Goal: Task Accomplishment & Management: Manage account settings

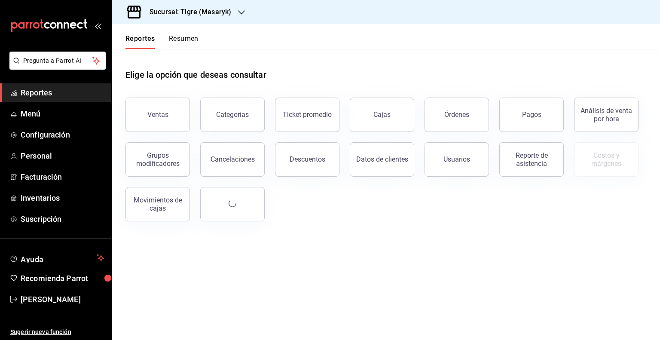
click at [198, 6] on div "Sucursal: Tigre (Masaryk)" at bounding box center [184, 12] width 130 height 24
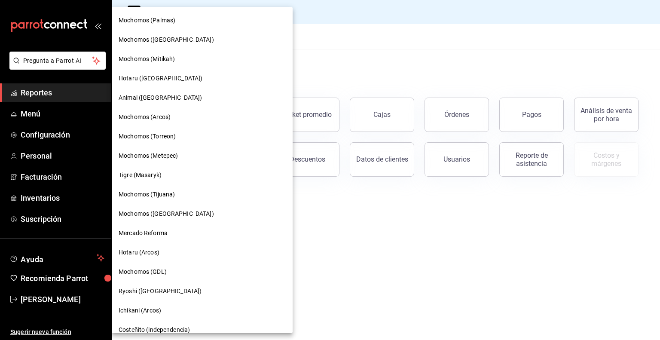
scroll to position [282, 0]
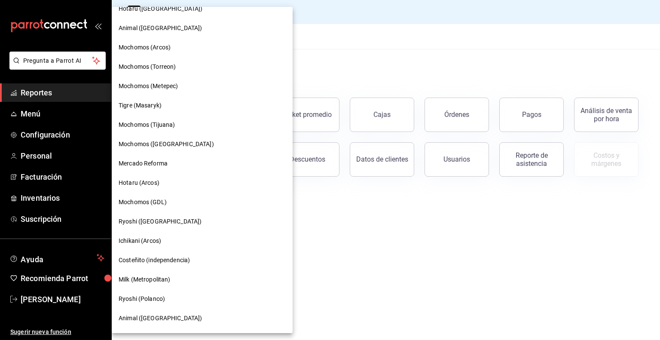
click at [156, 222] on span "Ryoshi (Cancun)" at bounding box center [160, 221] width 83 height 9
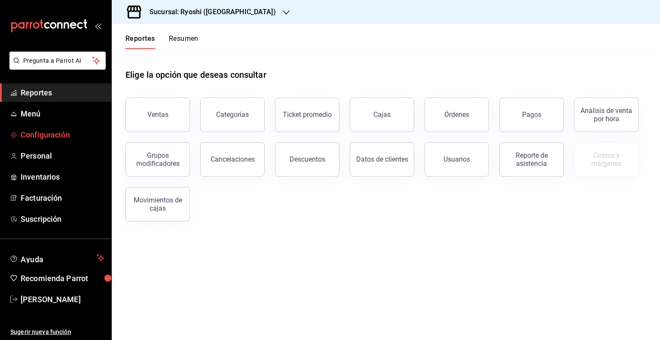
click at [37, 138] on span "Configuración" at bounding box center [63, 135] width 84 height 12
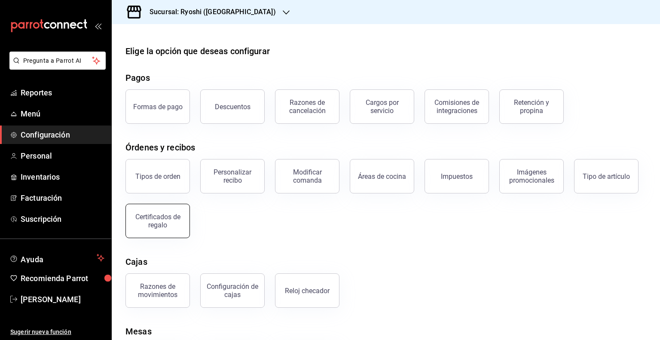
scroll to position [51, 0]
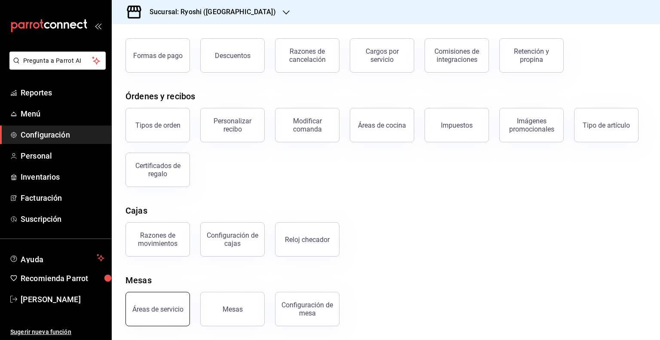
click at [170, 314] on button "Áreas de servicio" at bounding box center [157, 309] width 64 height 34
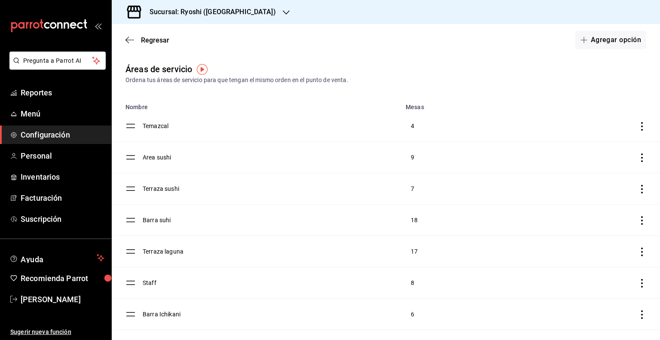
click at [629, 120] on td "discountsTable" at bounding box center [595, 125] width 130 height 31
click at [637, 124] on icon "discountsTable" at bounding box center [641, 126] width 9 height 9
click at [475, 77] on div at bounding box center [330, 170] width 660 height 340
click at [443, 58] on div at bounding box center [330, 170] width 660 height 340
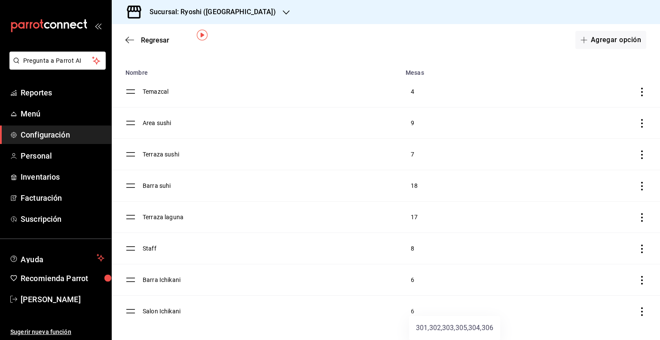
click at [434, 280] on div at bounding box center [330, 170] width 660 height 340
click at [371, 306] on div at bounding box center [330, 170] width 660 height 340
click at [511, 43] on div at bounding box center [330, 170] width 660 height 340
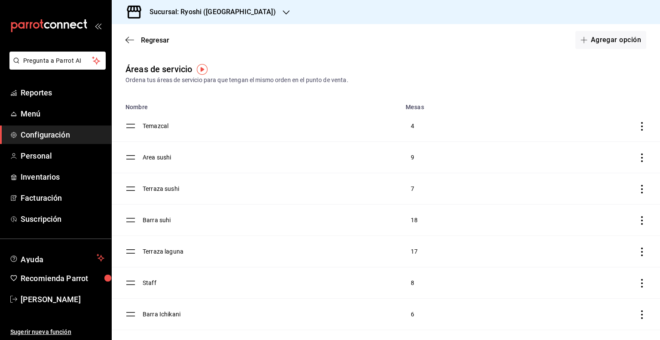
click at [637, 128] on icon "discountsTable" at bounding box center [641, 126] width 9 height 9
click at [582, 152] on span "Eliminar" at bounding box center [566, 148] width 37 height 10
click at [159, 128] on td "Temazcal" at bounding box center [272, 125] width 258 height 31
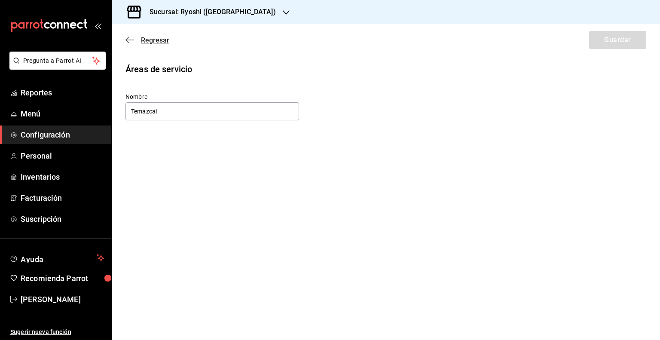
click at [136, 38] on span "Regresar" at bounding box center [147, 40] width 44 height 8
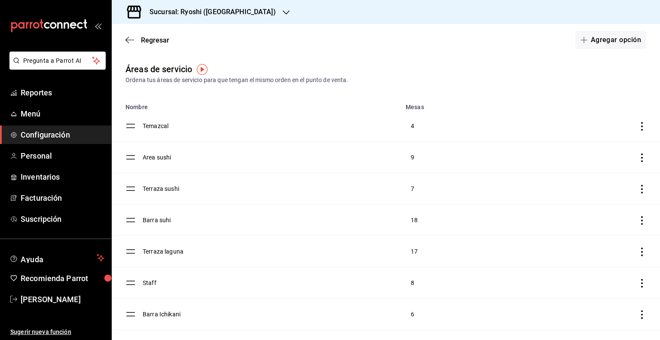
click at [128, 46] on div "Regresar Agregar opción" at bounding box center [386, 40] width 548 height 32
click at [140, 40] on span "Regresar" at bounding box center [147, 40] width 44 height 8
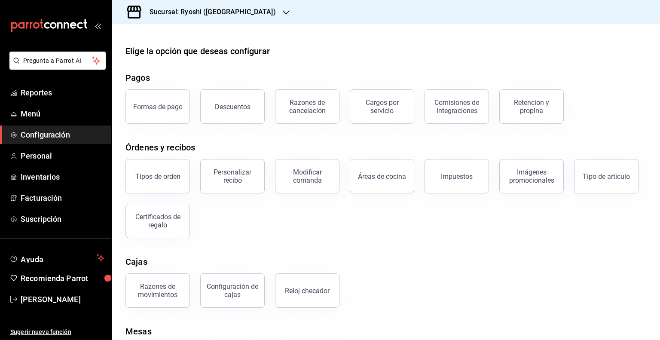
scroll to position [51, 0]
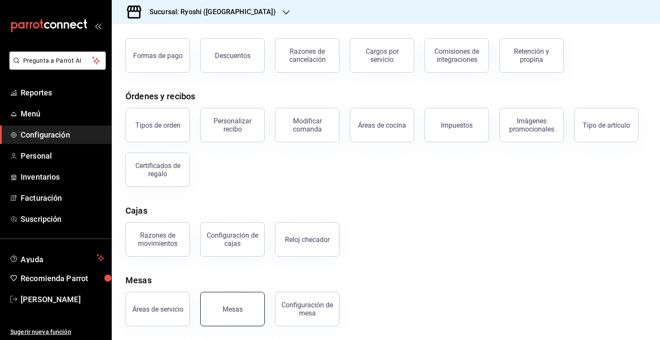
click at [227, 303] on button "Mesas" at bounding box center [232, 309] width 64 height 34
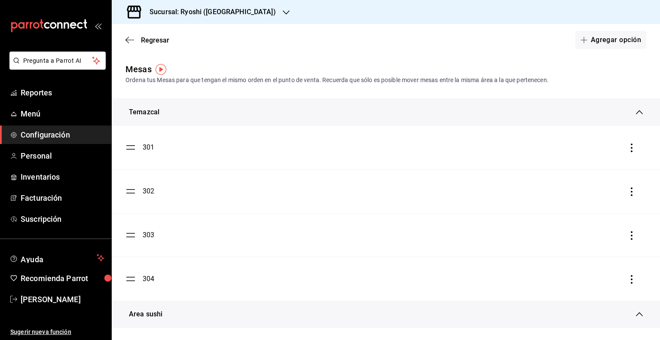
click at [627, 151] on icon "button" at bounding box center [631, 147] width 9 height 9
click at [583, 155] on li "Eliminar" at bounding box center [586, 148] width 86 height 24
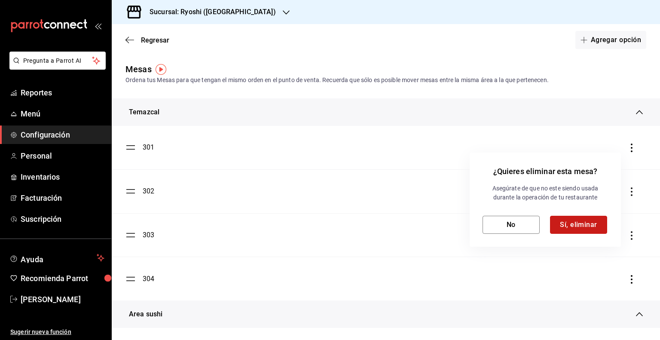
click at [576, 228] on button "Sí, eliminar" at bounding box center [578, 225] width 57 height 18
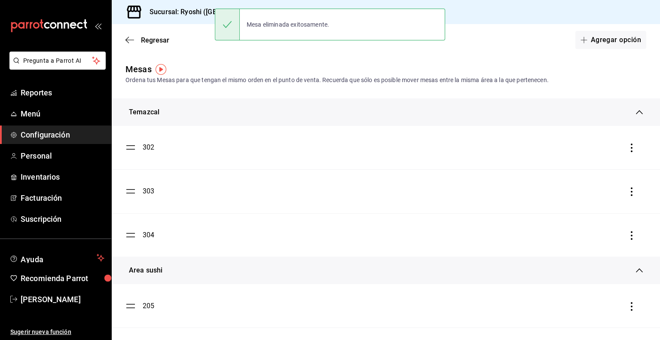
click at [627, 152] on icon "button" at bounding box center [631, 147] width 9 height 9
click at [594, 148] on li "Eliminar" at bounding box center [586, 148] width 86 height 24
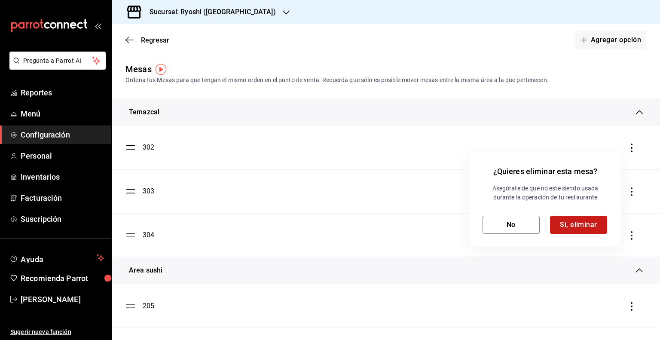
click at [580, 223] on button "Sí, eliminar" at bounding box center [578, 225] width 57 height 18
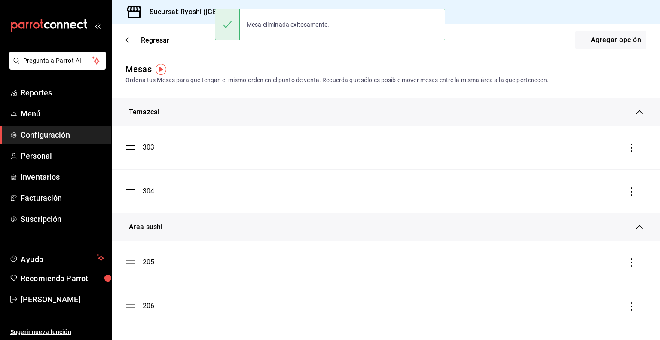
click at [627, 149] on icon "button" at bounding box center [631, 147] width 9 height 9
click at [602, 149] on li "Eliminar" at bounding box center [586, 148] width 86 height 24
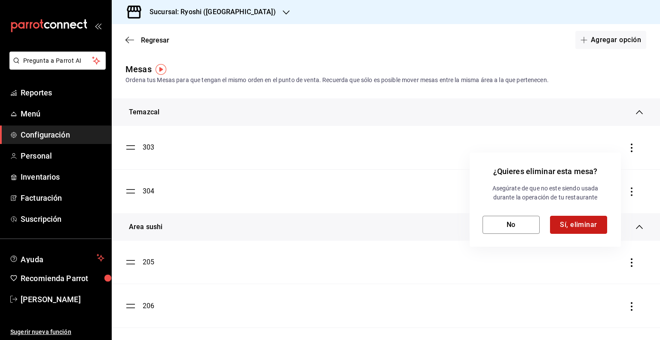
click at [569, 224] on button "Sí, eliminar" at bounding box center [578, 225] width 57 height 18
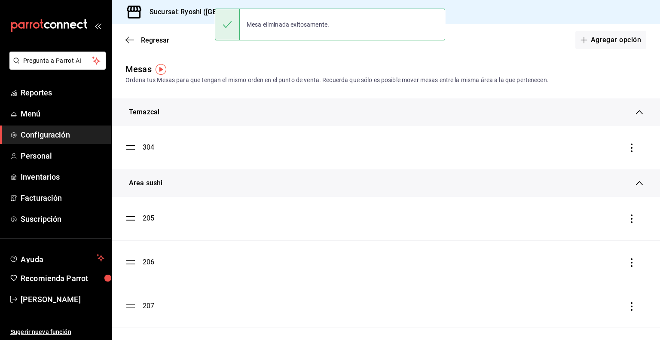
click at [629, 145] on icon "button" at bounding box center [631, 147] width 9 height 9
click at [579, 153] on span "Eliminar" at bounding box center [572, 148] width 37 height 10
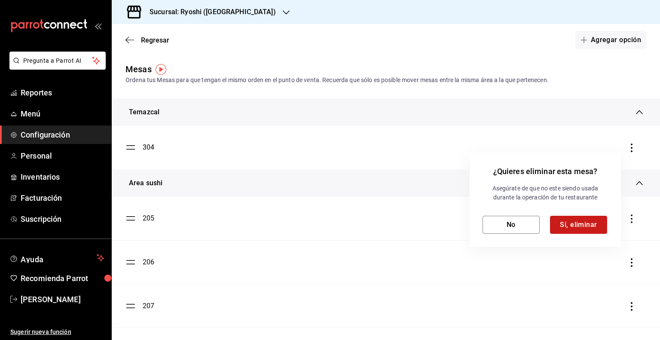
click at [567, 218] on button "Sí, eliminar" at bounding box center [578, 225] width 57 height 18
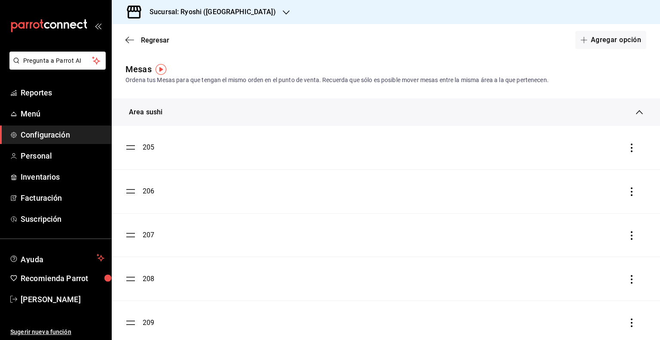
click at [46, 144] on ul "Reportes Menú Configuración Personal Inventarios Facturación Suscripción" at bounding box center [55, 155] width 111 height 145
click at [42, 137] on span "Configuración" at bounding box center [63, 135] width 84 height 12
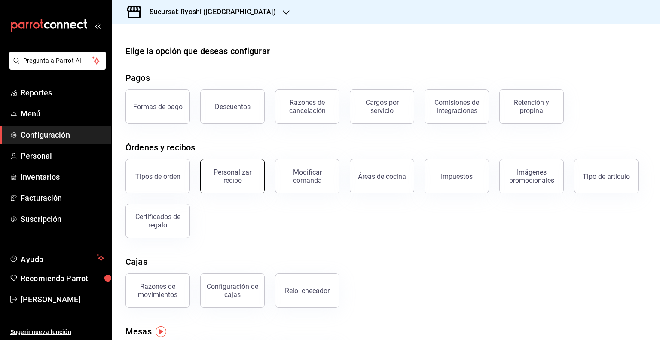
scroll to position [51, 0]
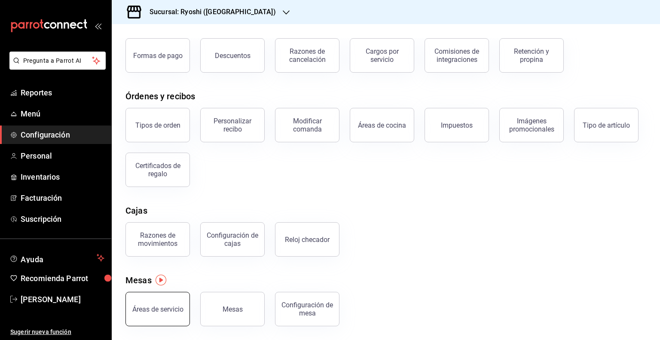
click at [154, 320] on button "Áreas de servicio" at bounding box center [157, 309] width 64 height 34
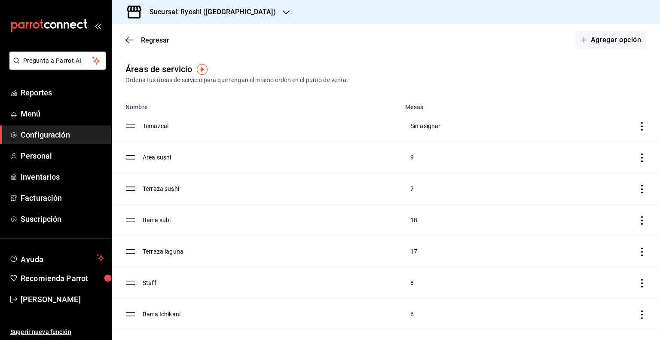
click at [642, 124] on td "discountsTable" at bounding box center [595, 125] width 130 height 31
click at [640, 125] on td "discountsTable" at bounding box center [595, 125] width 130 height 31
click at [637, 127] on icon "discountsTable" at bounding box center [641, 126] width 9 height 9
click at [576, 143] on span "Eliminar" at bounding box center [566, 148] width 37 height 10
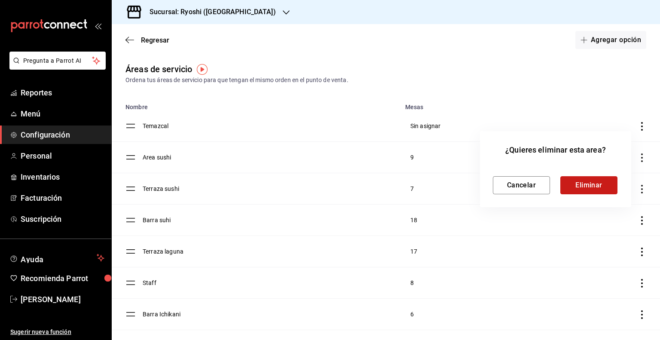
click at [582, 188] on button "Eliminar" at bounding box center [588, 185] width 57 height 18
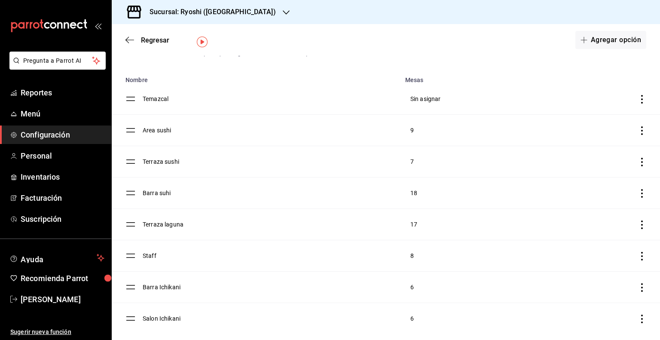
scroll to position [27, 0]
click at [637, 101] on icon "discountsTable" at bounding box center [641, 98] width 9 height 9
click at [578, 118] on span "Eliminar" at bounding box center [575, 120] width 22 height 7
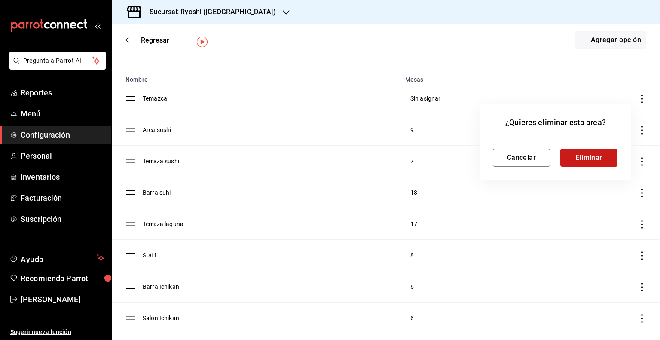
click at [581, 157] on button "Eliminar" at bounding box center [588, 158] width 57 height 18
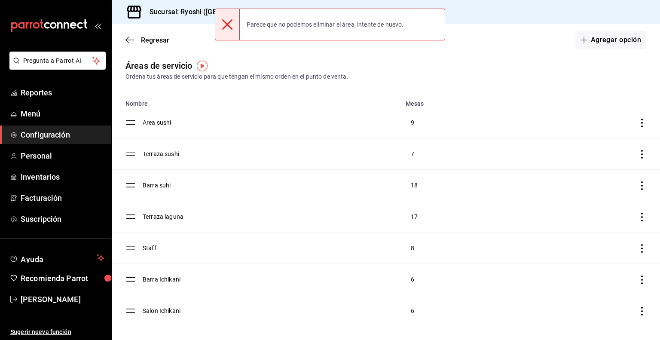
scroll to position [3, 0]
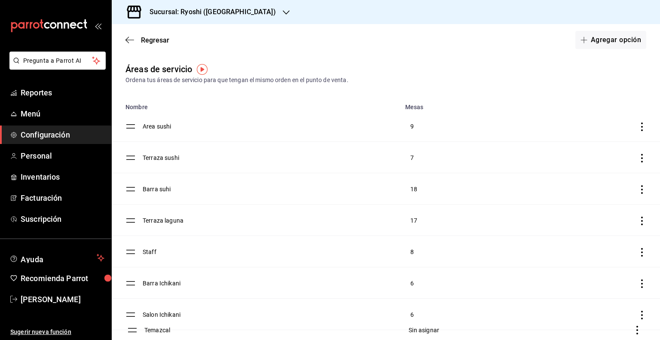
drag, startPoint x: 132, startPoint y: 124, endPoint x: 134, endPoint y: 328, distance: 203.6
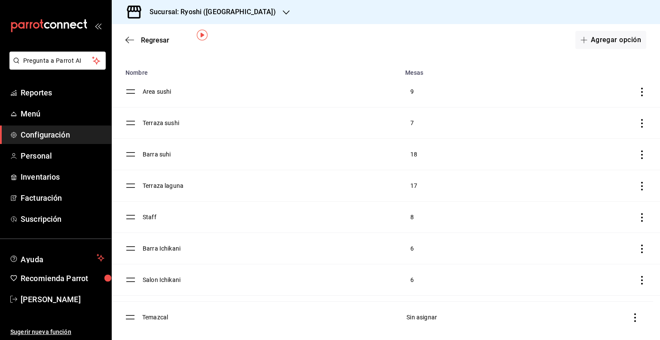
drag, startPoint x: 134, startPoint y: 312, endPoint x: 134, endPoint y: 318, distance: 6.0
click at [47, 133] on span "Configuración" at bounding box center [63, 135] width 84 height 12
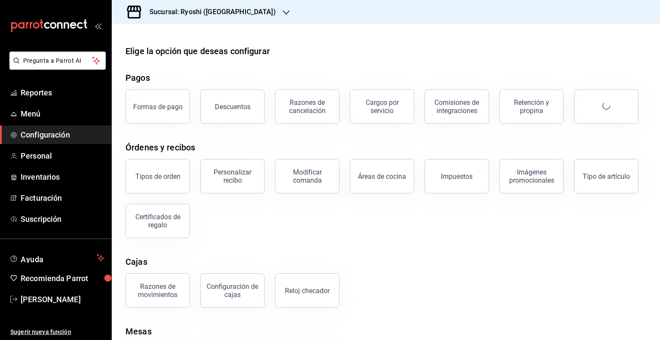
scroll to position [51, 0]
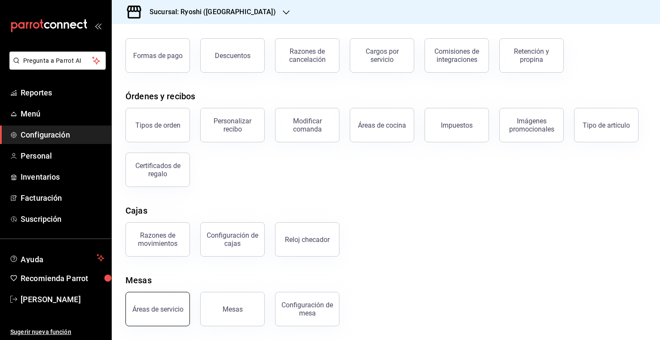
click at [157, 310] on div "Áreas de servicio" at bounding box center [157, 309] width 51 height 8
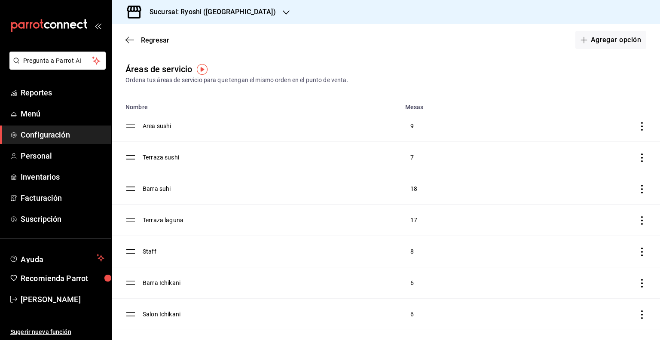
scroll to position [34, 0]
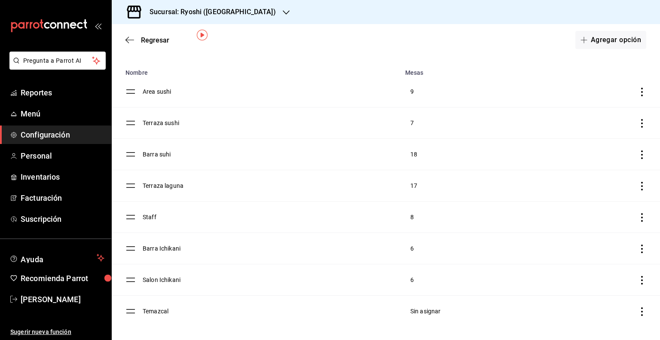
click at [641, 311] on icon "discountsTable" at bounding box center [642, 311] width 2 height 9
click at [572, 323] on span "Eliminar" at bounding box center [566, 328] width 37 height 10
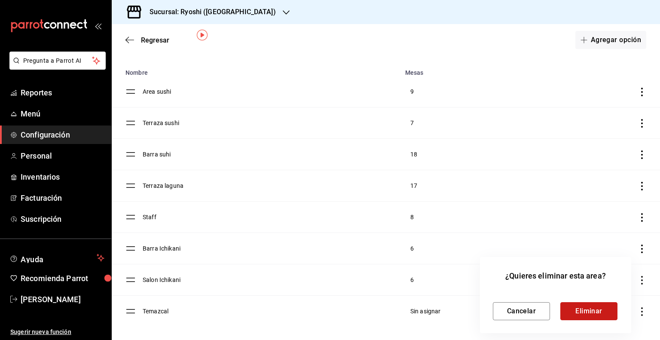
click at [591, 319] on button "Eliminar" at bounding box center [588, 311] width 57 height 18
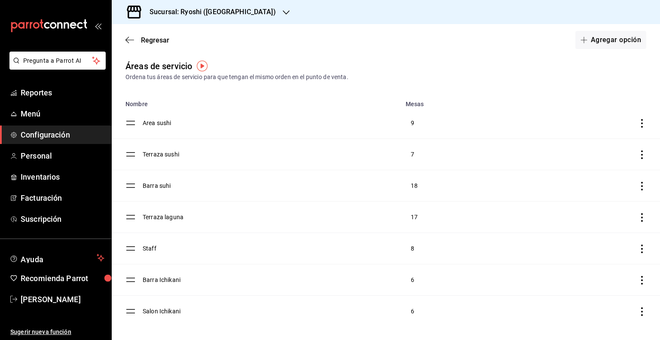
scroll to position [0, 0]
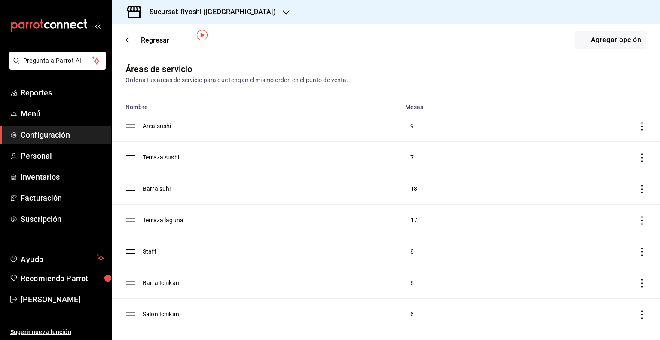
scroll to position [34, 0]
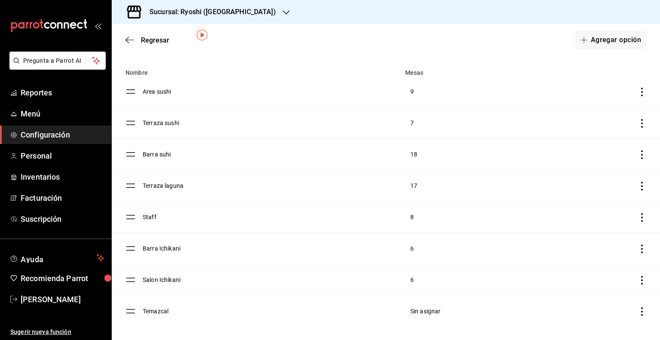
click at [637, 313] on icon "discountsTable" at bounding box center [641, 311] width 9 height 9
click at [576, 323] on span "Eliminar" at bounding box center [566, 328] width 37 height 10
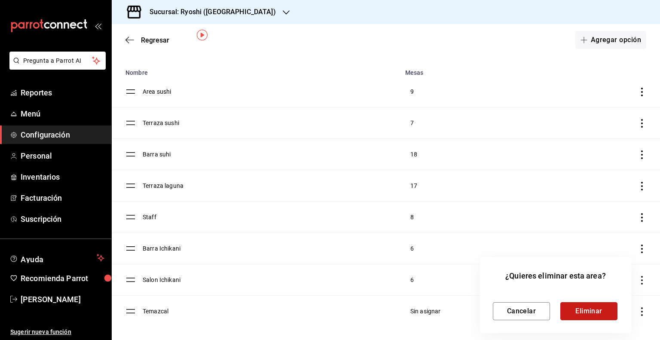
click at [584, 307] on button "Eliminar" at bounding box center [588, 311] width 57 height 18
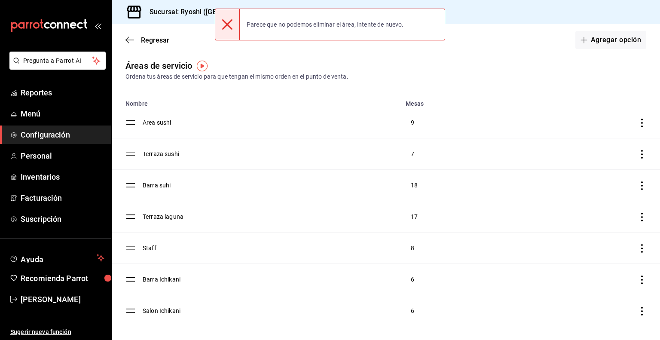
scroll to position [3, 0]
